Goal: Task Accomplishment & Management: Use online tool/utility

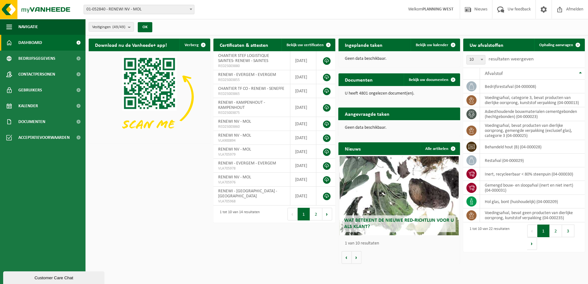
click at [575, 37] on div "Uw afvalstoffen Ophaling aanvragen 10 25 50 100 10 resultaten weergeven Afvalst…" at bounding box center [524, 145] width 125 height 220
click at [575, 43] on span at bounding box center [578, 45] width 13 height 13
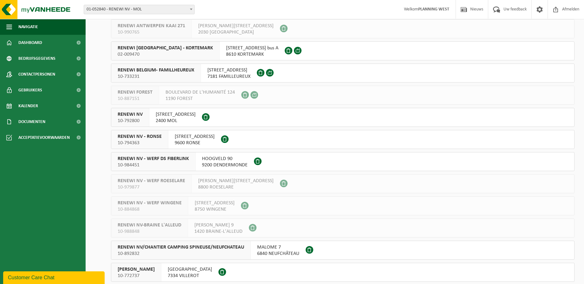
scroll to position [824, 0]
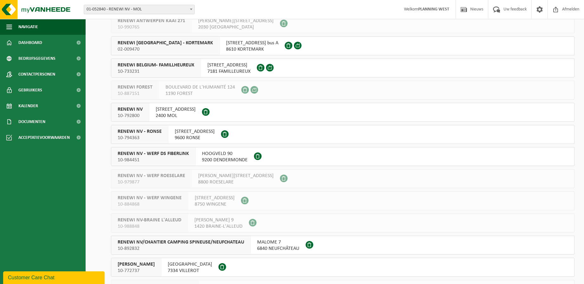
click at [135, 109] on span "RENEWI NV" at bounding box center [130, 109] width 25 height 6
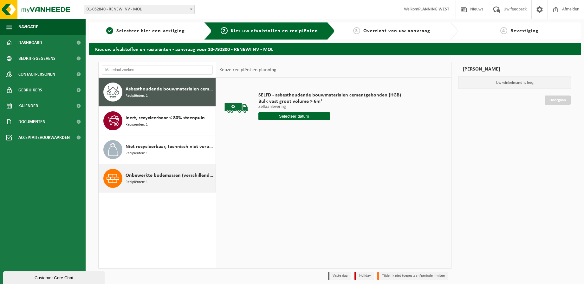
click at [149, 182] on div "Onbewerkte bodemassen (verschillend van huisvuilverbrandingsinstallatie, non bi…" at bounding box center [169, 178] width 88 height 19
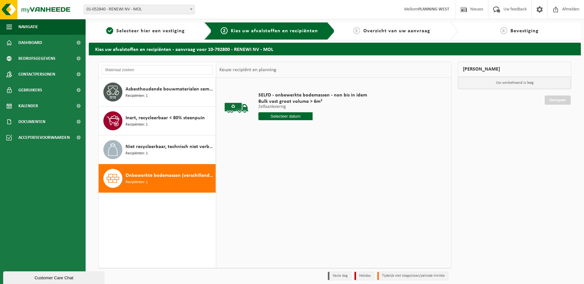
click at [272, 120] on input "text" at bounding box center [285, 116] width 54 height 8
click at [304, 161] on div "12" at bounding box center [308, 162] width 11 height 10
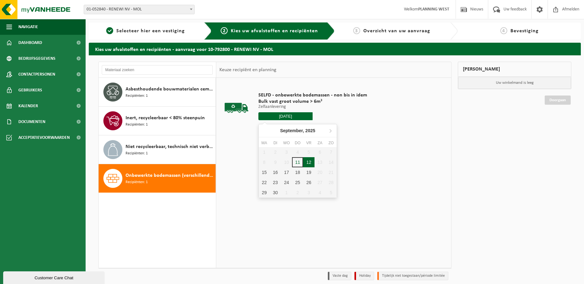
type input "Van [DATE]"
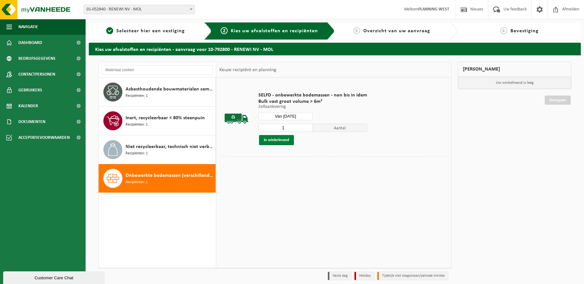
click at [282, 141] on button "In winkelmand" at bounding box center [276, 140] width 35 height 10
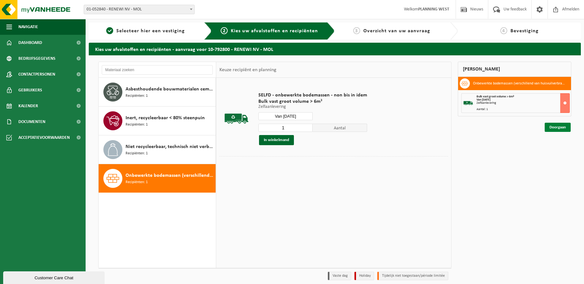
click at [559, 130] on link "Doorgaan" at bounding box center [557, 127] width 26 height 9
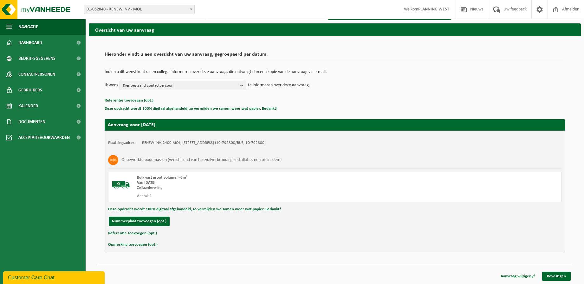
scroll to position [20, 0]
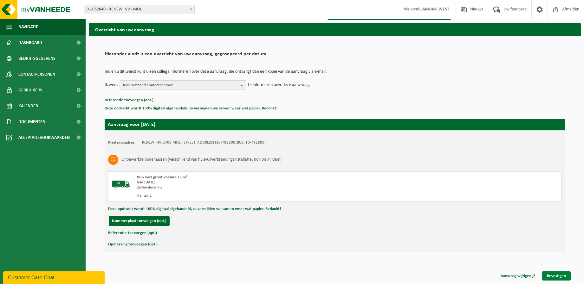
click at [556, 276] on link "Bevestigen" at bounding box center [556, 276] width 29 height 9
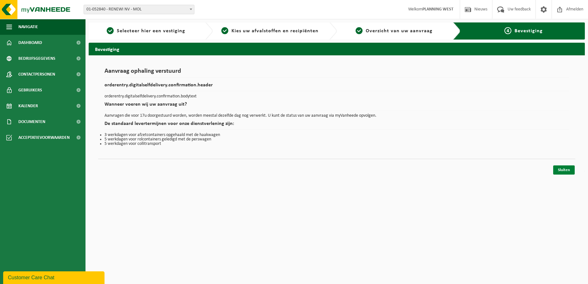
click at [563, 169] on link "Sluiten" at bounding box center [564, 170] width 22 height 9
